Goal: Obtain resource: Obtain resource

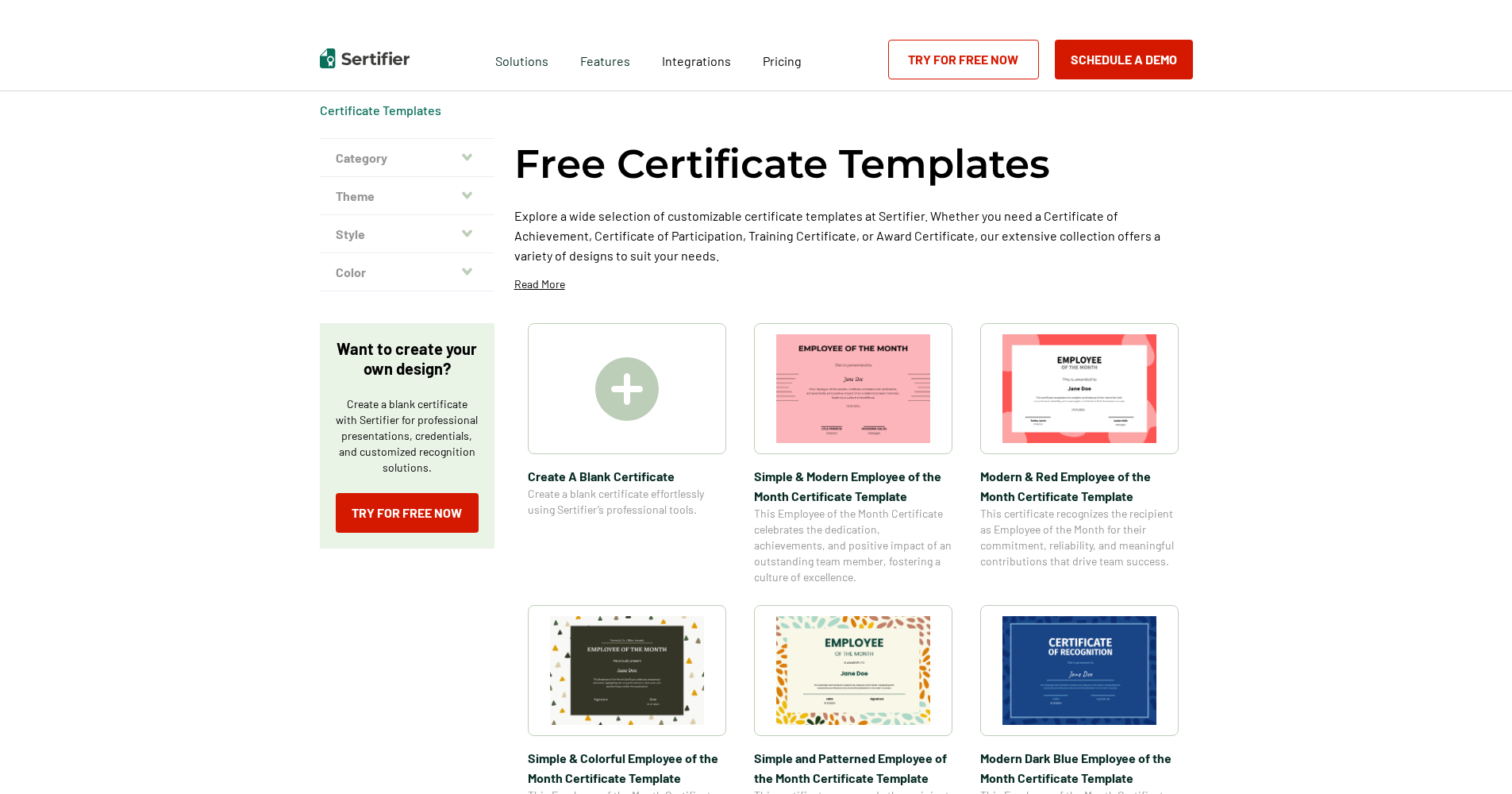
scroll to position [80, 0]
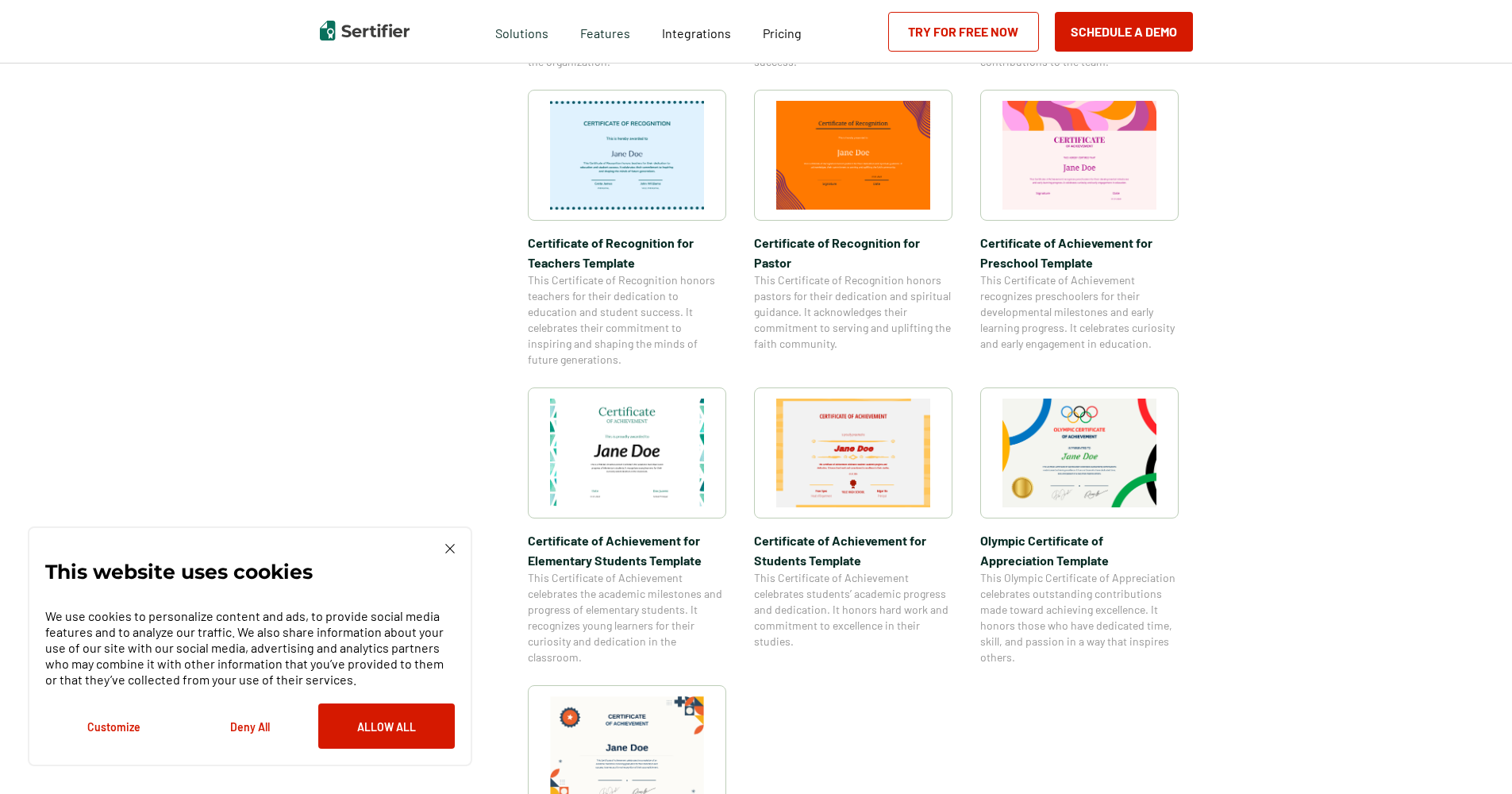
scroll to position [874, 0]
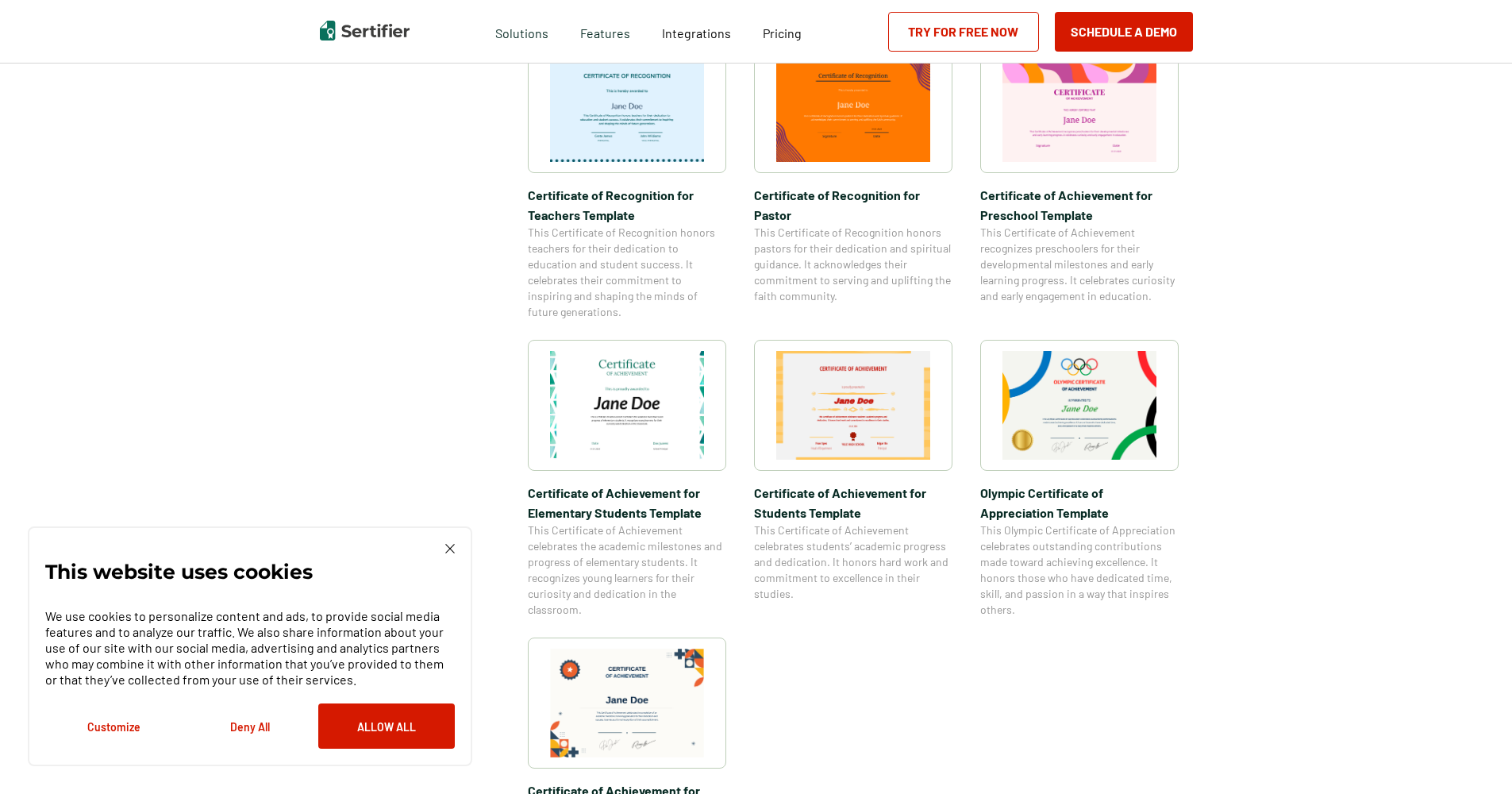
click at [634, 406] on img at bounding box center [627, 405] width 154 height 109
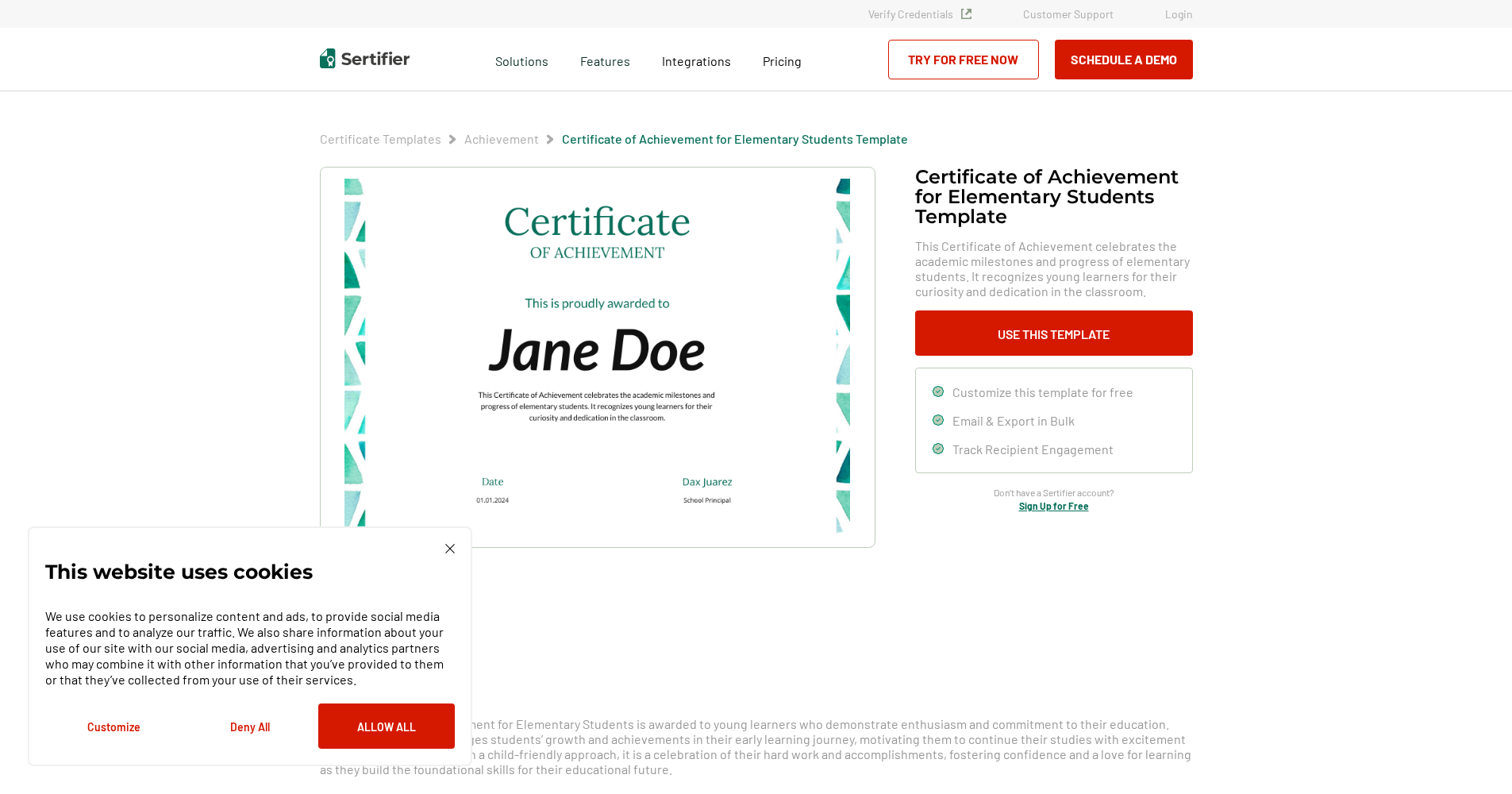
click at [596, 353] on img at bounding box center [597, 358] width 505 height 358
click at [1079, 341] on button "Use This Template" at bounding box center [1054, 333] width 278 height 45
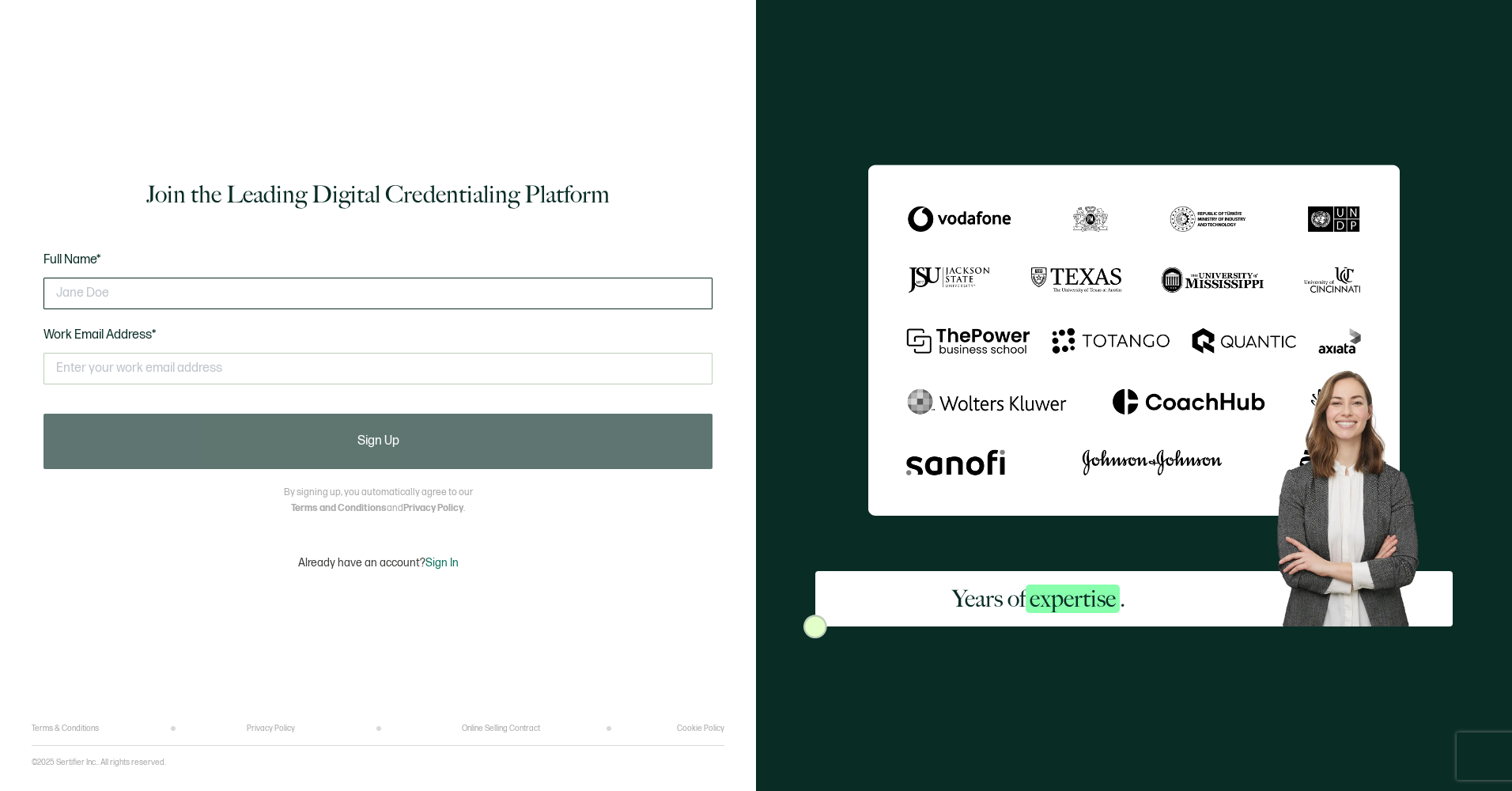
click at [297, 286] on input "text" at bounding box center [378, 293] width 669 height 32
type input "RADIANT SPRINGS RTC"
click at [143, 372] on input "text" at bounding box center [378, 368] width 669 height 32
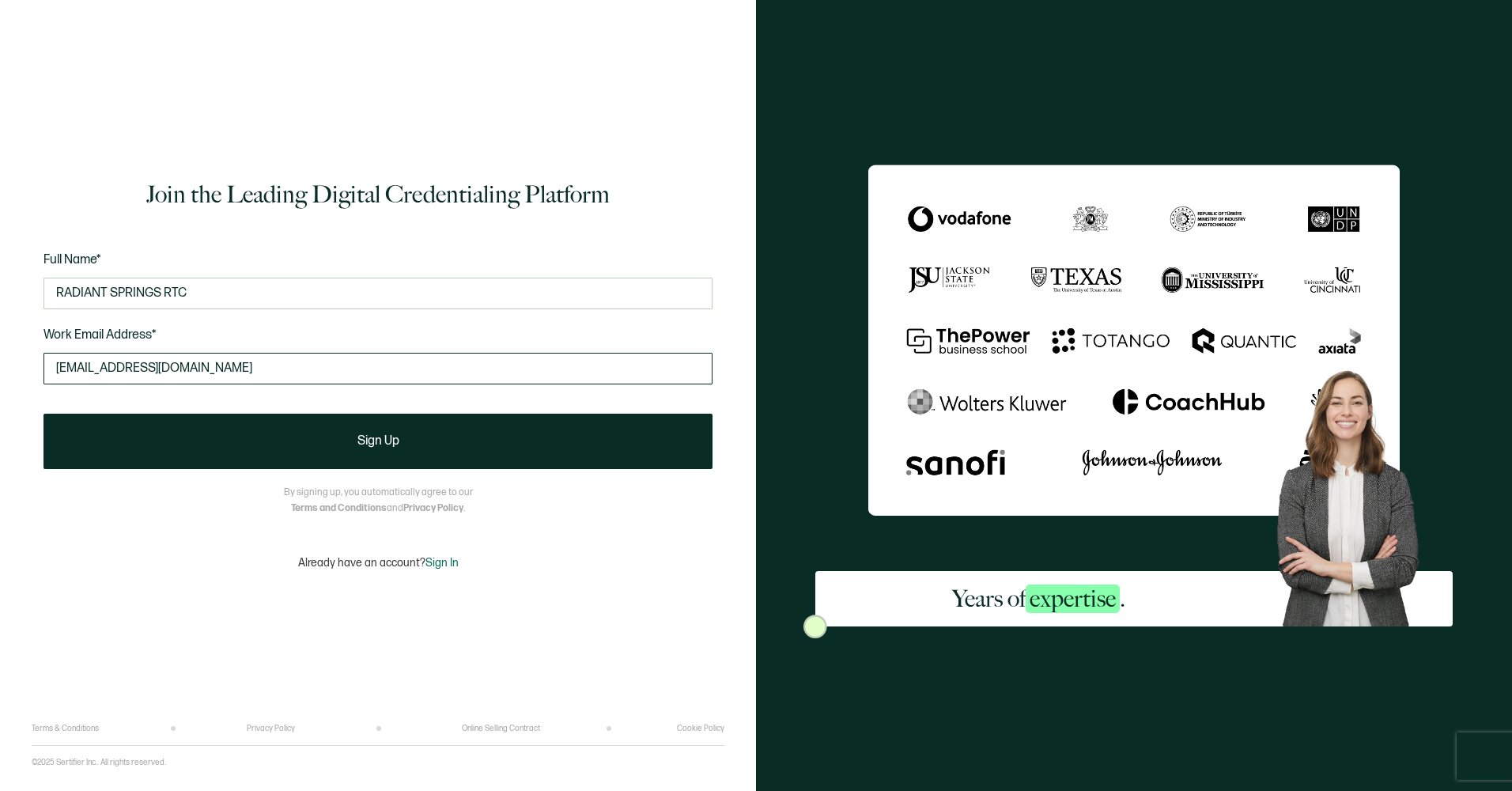
click at [150, 368] on input "[EMAIL_ADDRESS][DOMAIN_NAME]" at bounding box center [378, 368] width 669 height 32
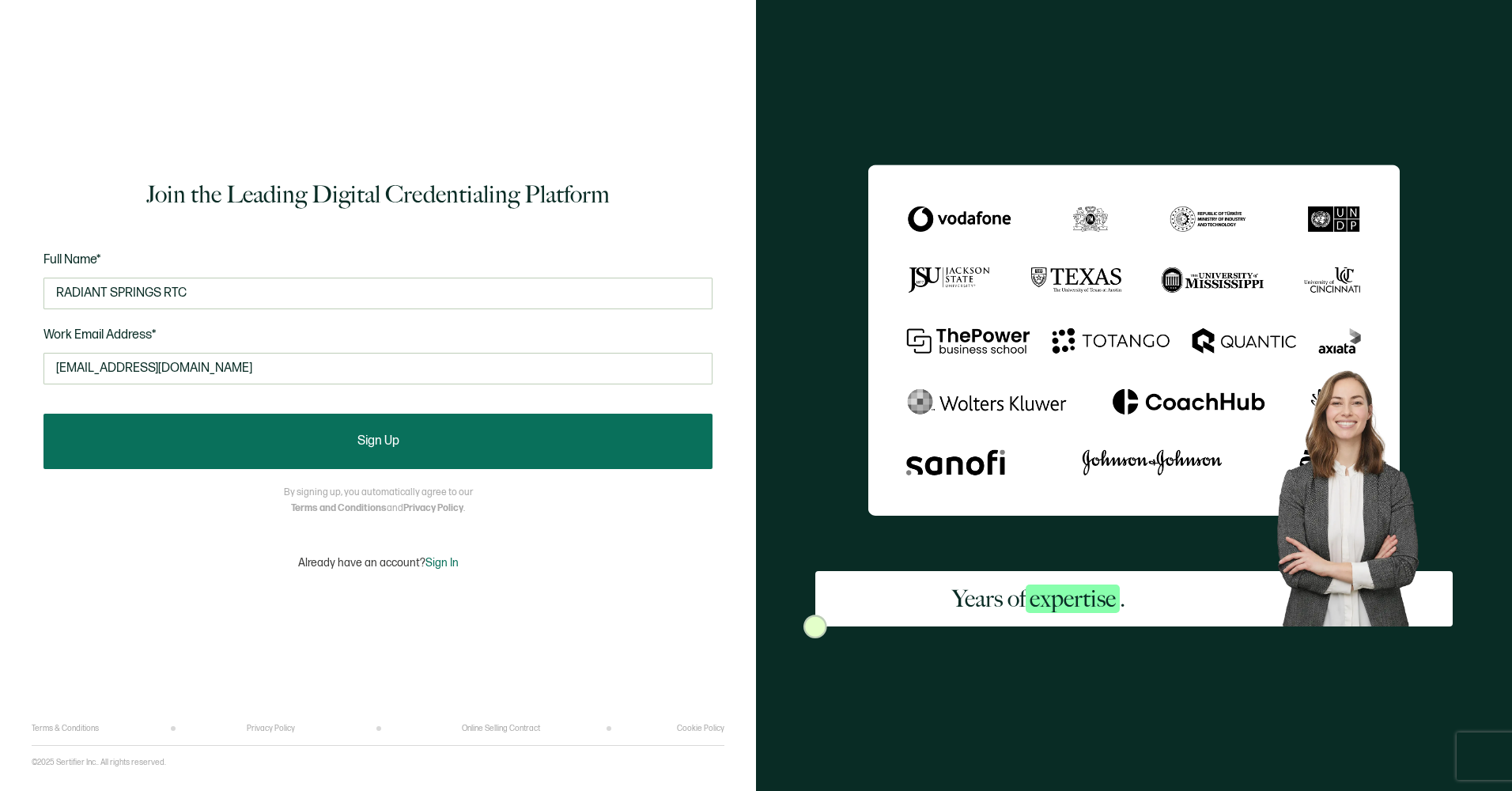
click at [194, 436] on button "Sign Up" at bounding box center [378, 441] width 669 height 55
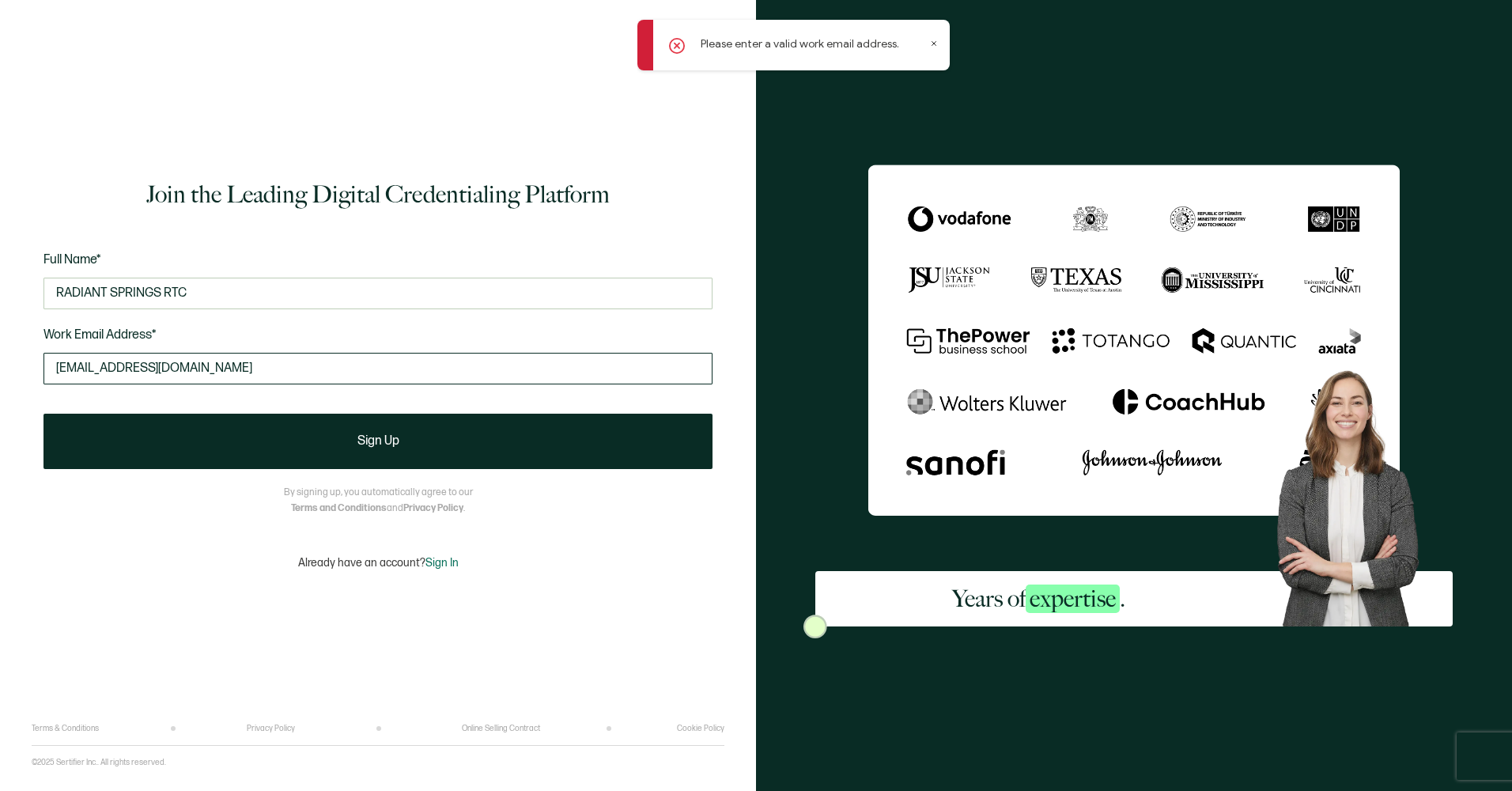
click at [181, 364] on input "[EMAIL_ADDRESS][DOMAIN_NAME]" at bounding box center [378, 368] width 669 height 32
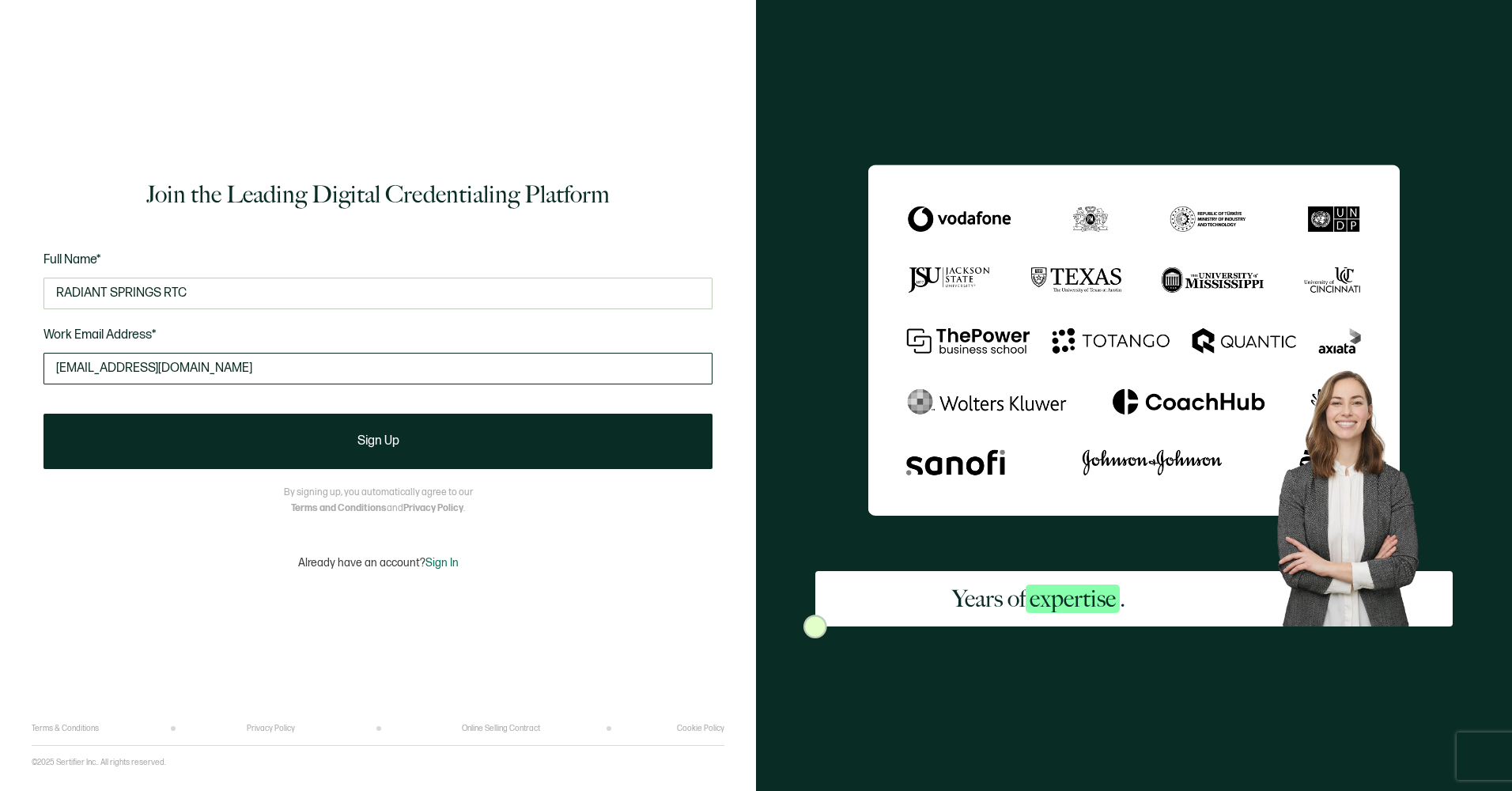
click at [257, 370] on input "[EMAIL_ADDRESS][DOMAIN_NAME]" at bounding box center [378, 368] width 669 height 32
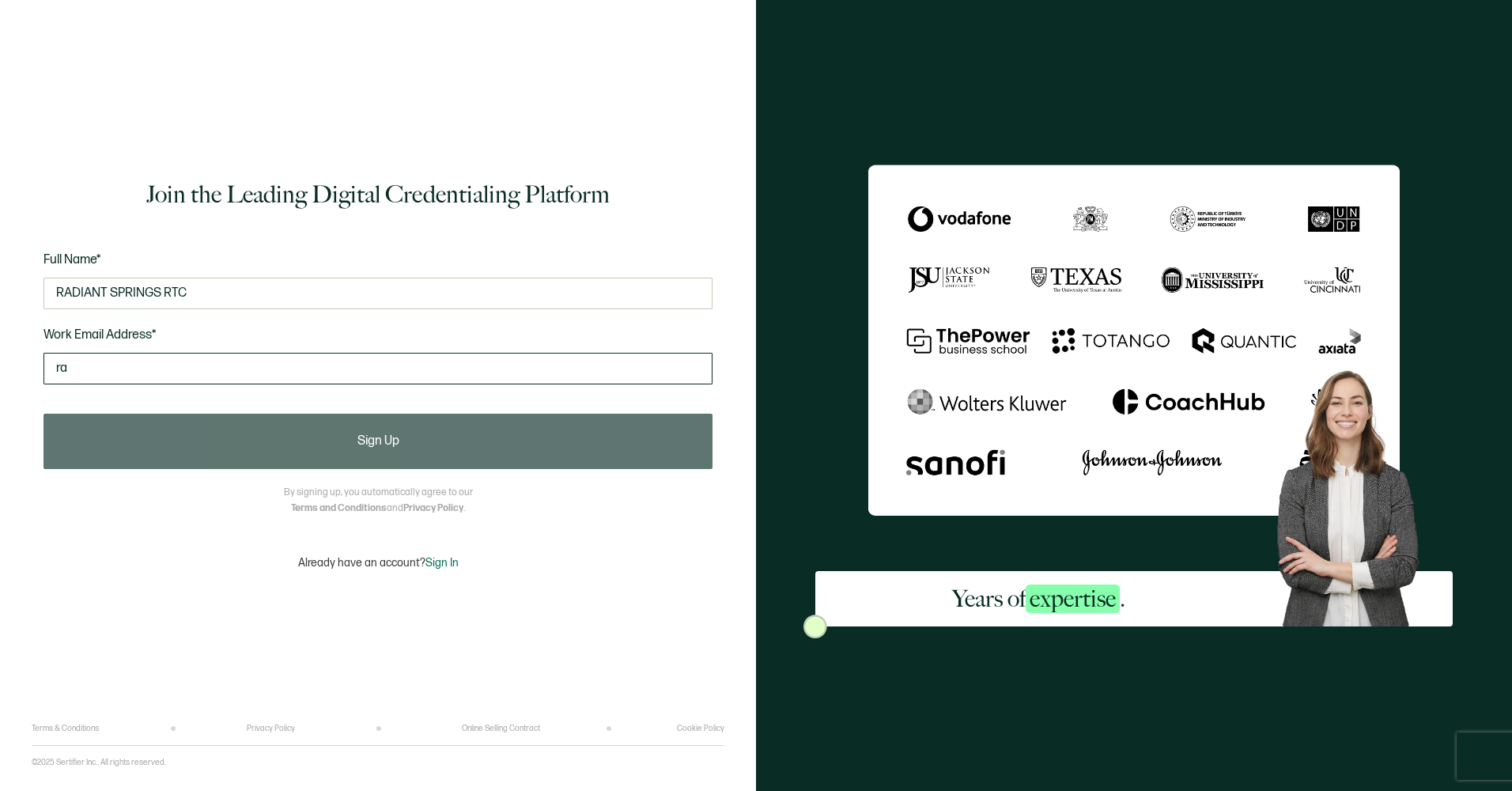
type input "r"
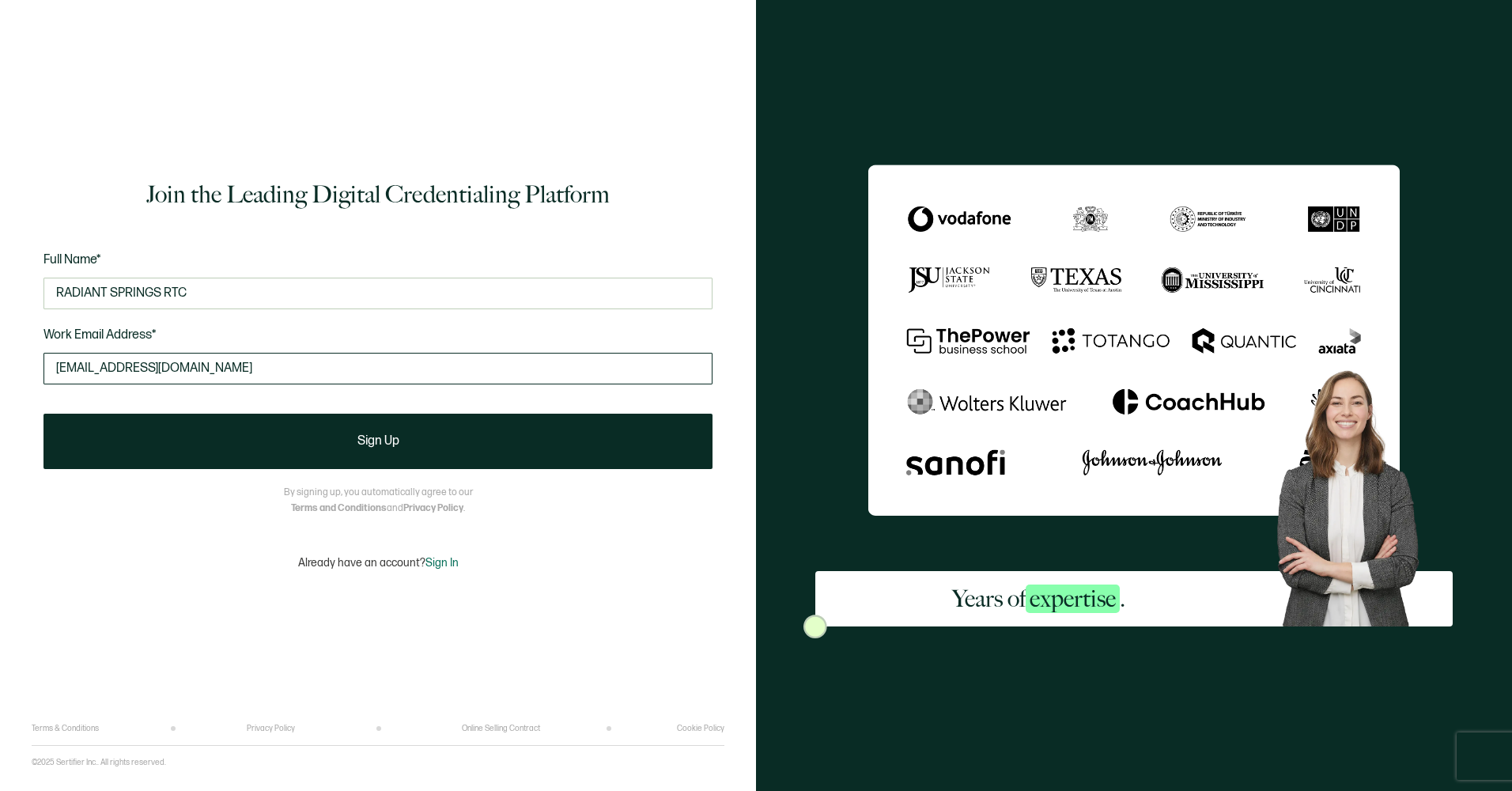
type input "[EMAIL_ADDRESS][DOMAIN_NAME]"
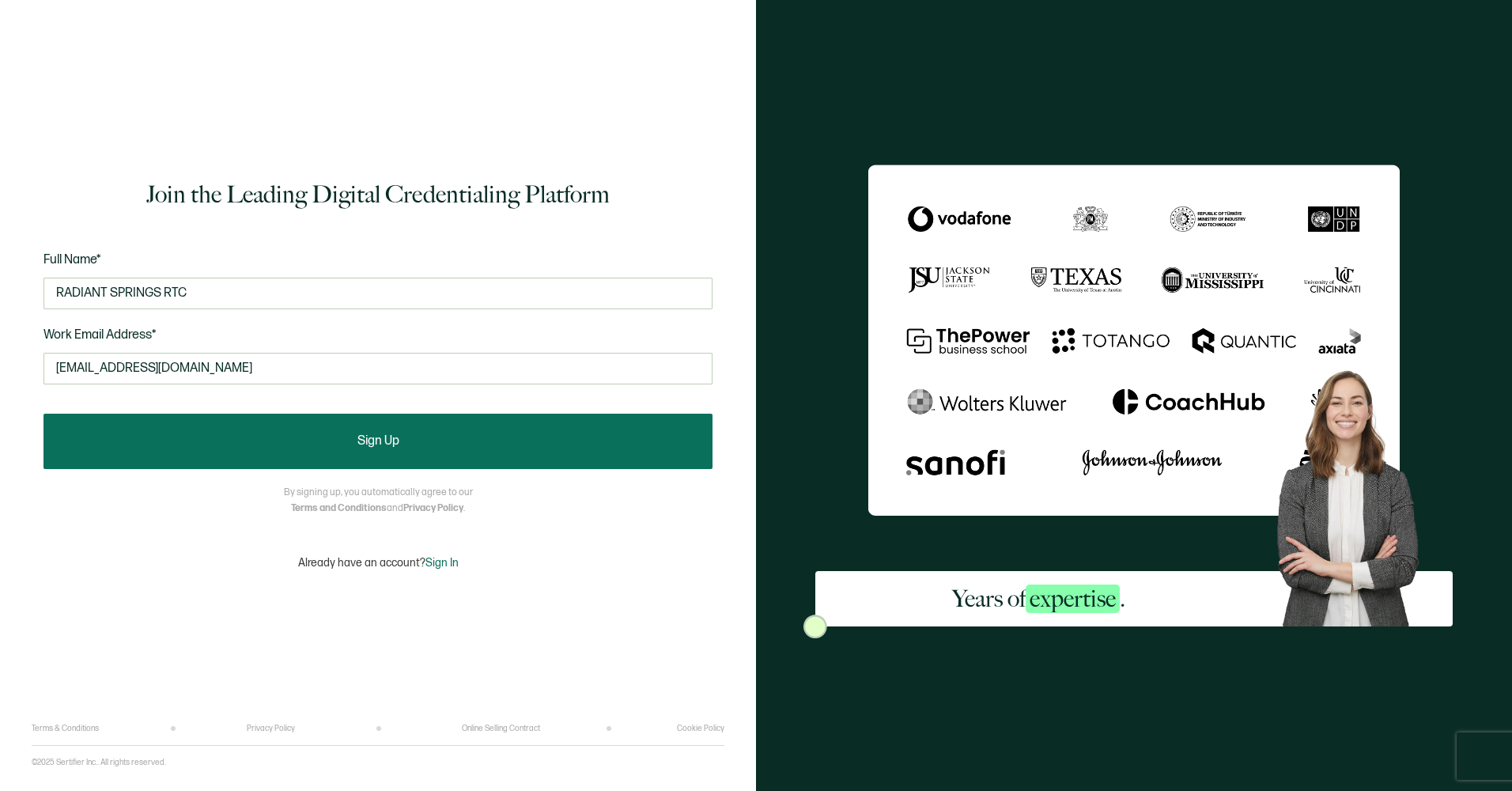
click at [229, 443] on button "Sign Up" at bounding box center [378, 441] width 669 height 55
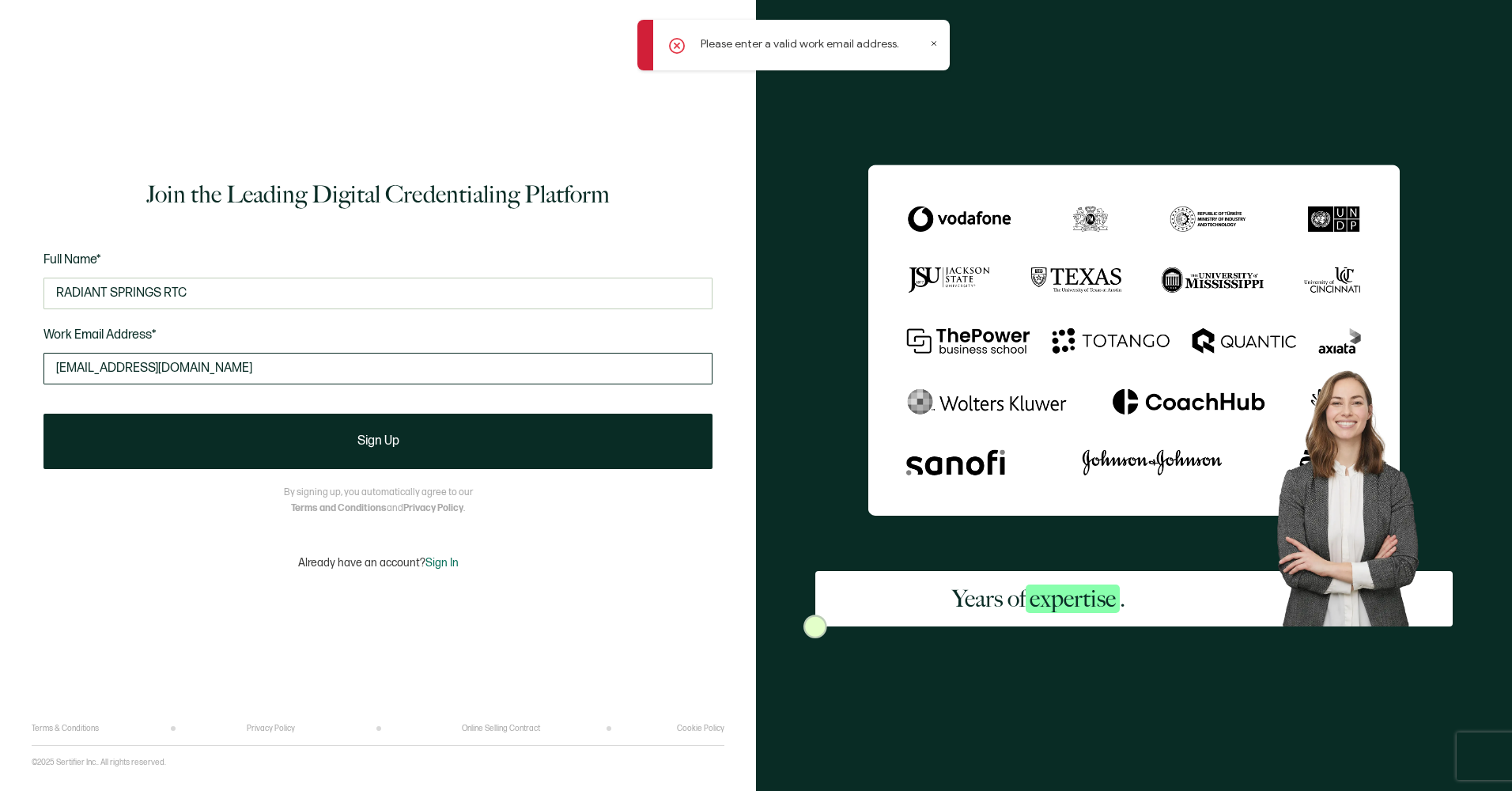
click at [264, 375] on input "[EMAIL_ADDRESS][DOMAIN_NAME]" at bounding box center [378, 368] width 669 height 32
